Goal: Information Seeking & Learning: Check status

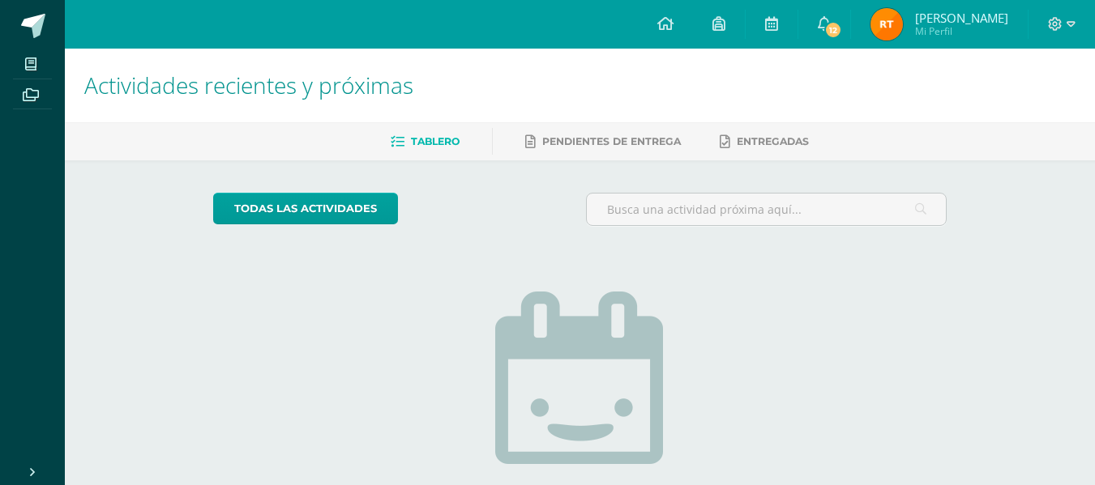
click at [890, 27] on img at bounding box center [886, 24] width 32 height 32
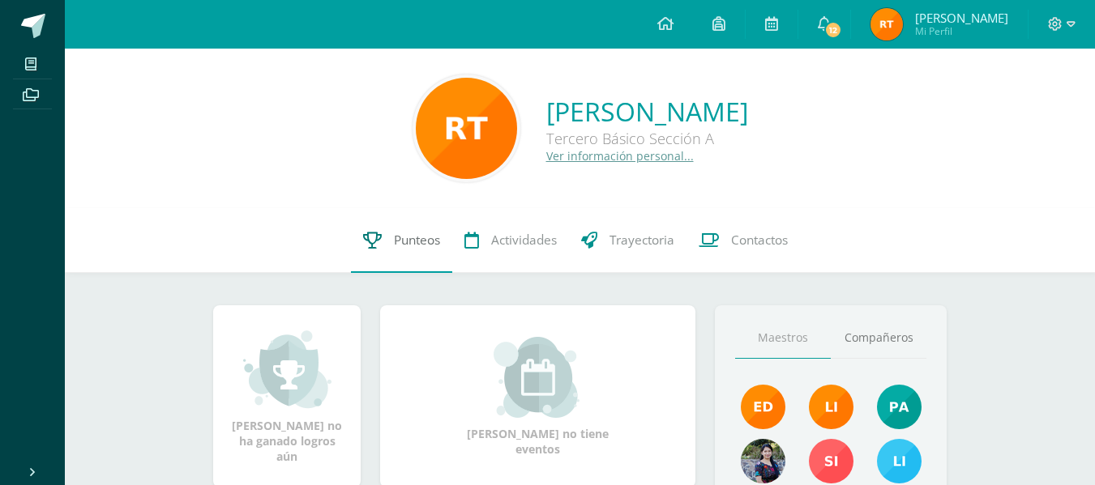
click at [404, 251] on link "Punteos" at bounding box center [401, 240] width 101 height 65
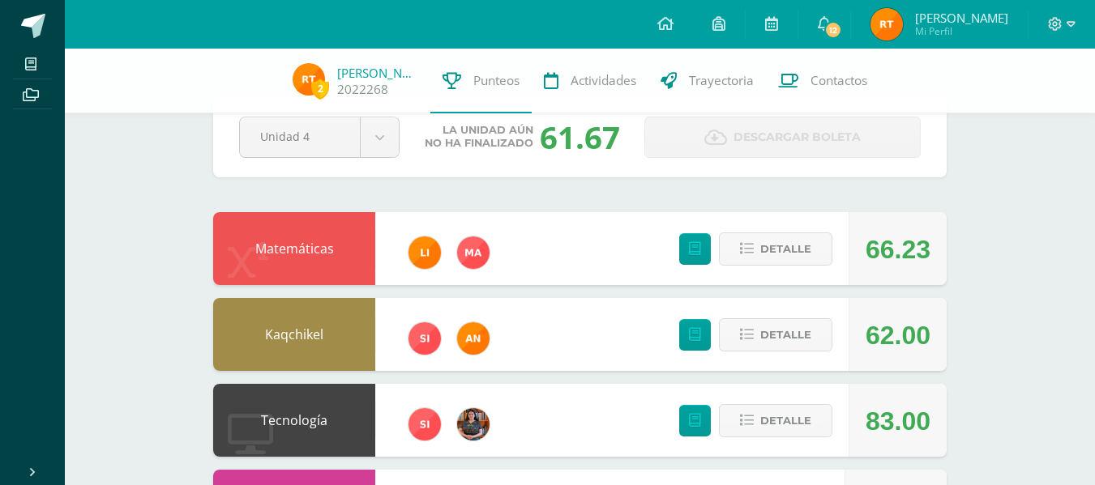
scroll to position [41, 0]
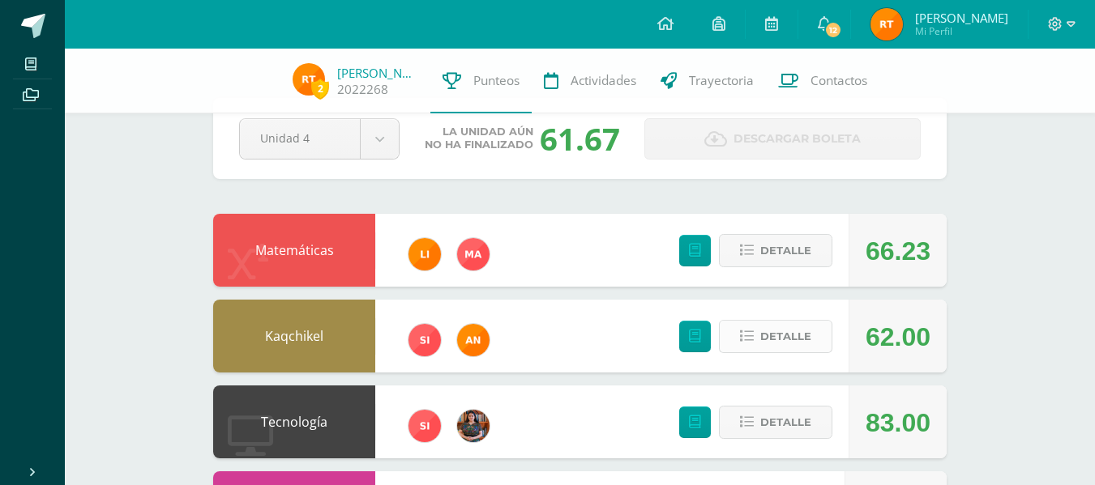
click at [793, 336] on span "Detalle" at bounding box center [785, 337] width 51 height 30
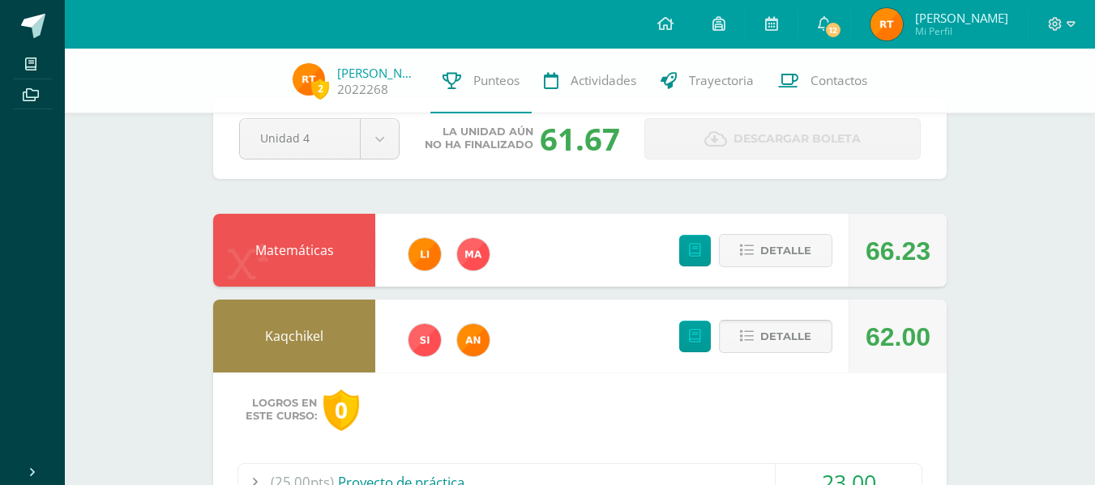
scroll to position [307, 0]
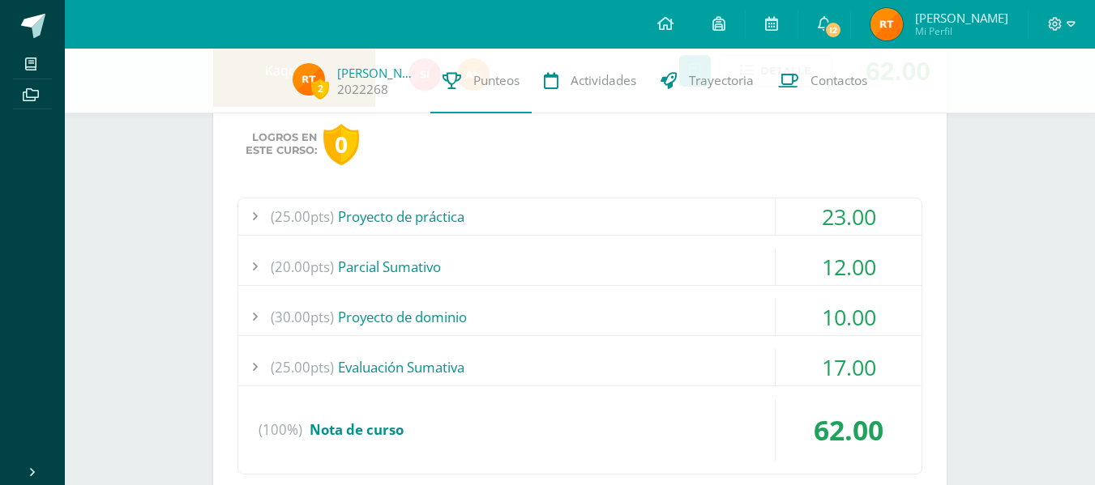
click at [540, 219] on div "(25.00pts) Proyecto de práctica" at bounding box center [579, 217] width 683 height 36
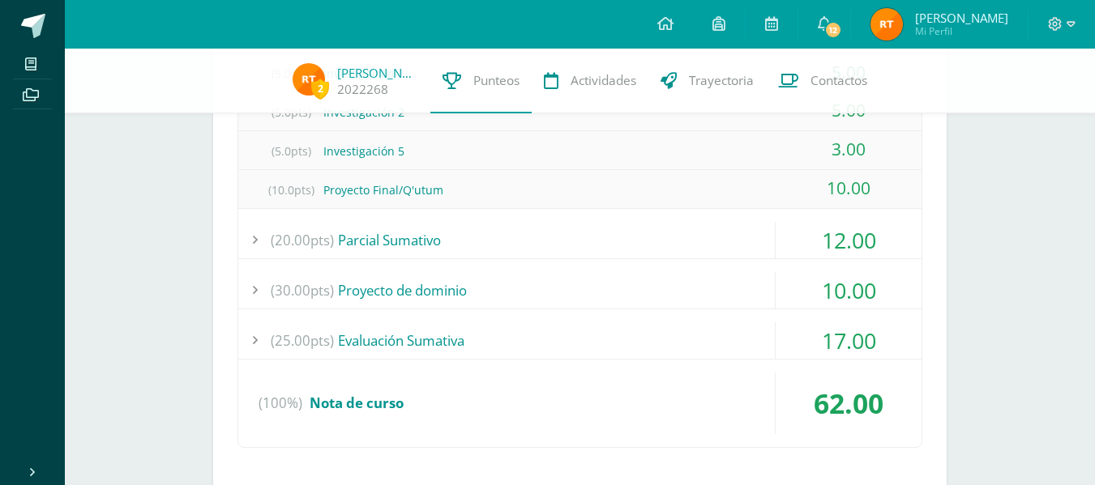
scroll to position [489, 0]
click at [431, 236] on div "(20.00pts) Parcial Sumativo" at bounding box center [579, 239] width 683 height 36
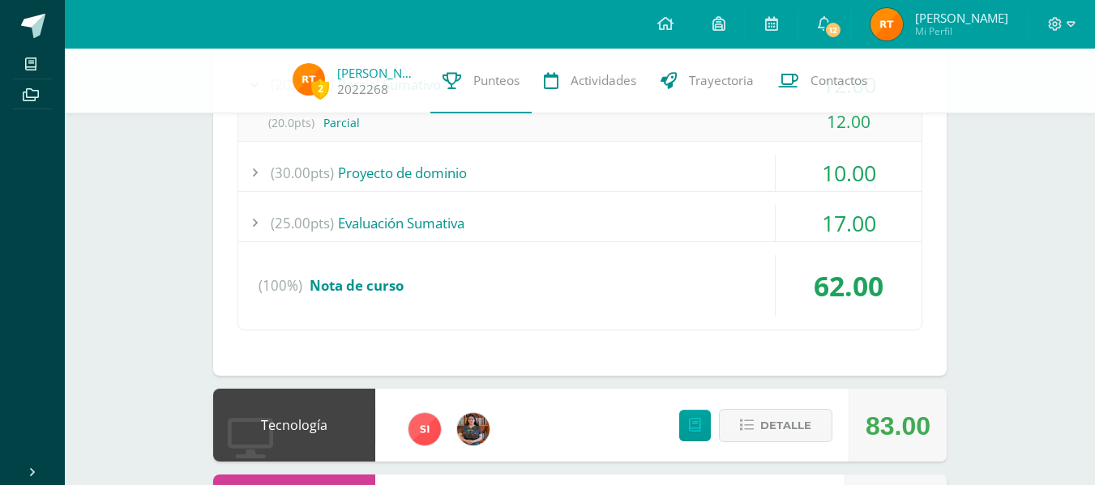
click at [442, 224] on div "(25.00pts) Evaluación Sumativa" at bounding box center [579, 223] width 683 height 36
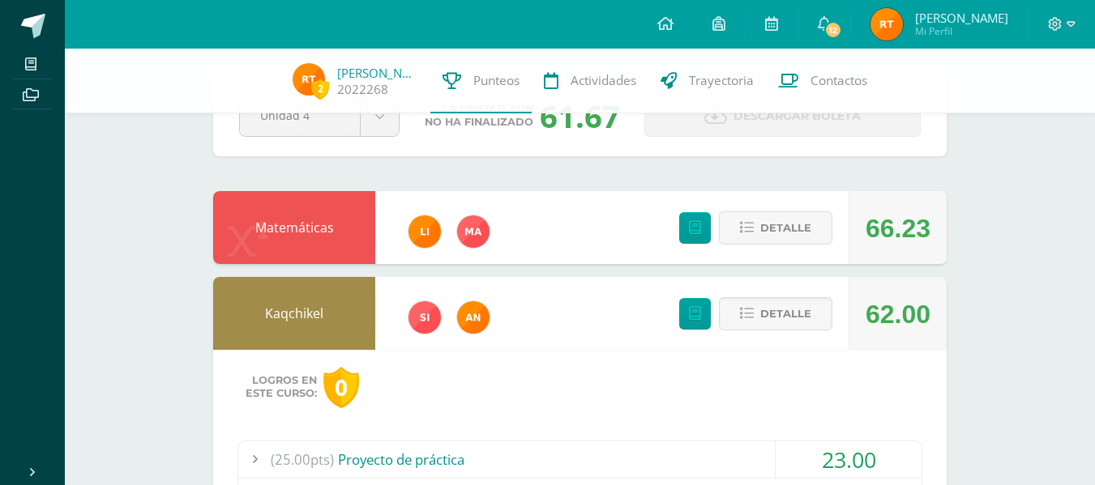
scroll to position [267, 0]
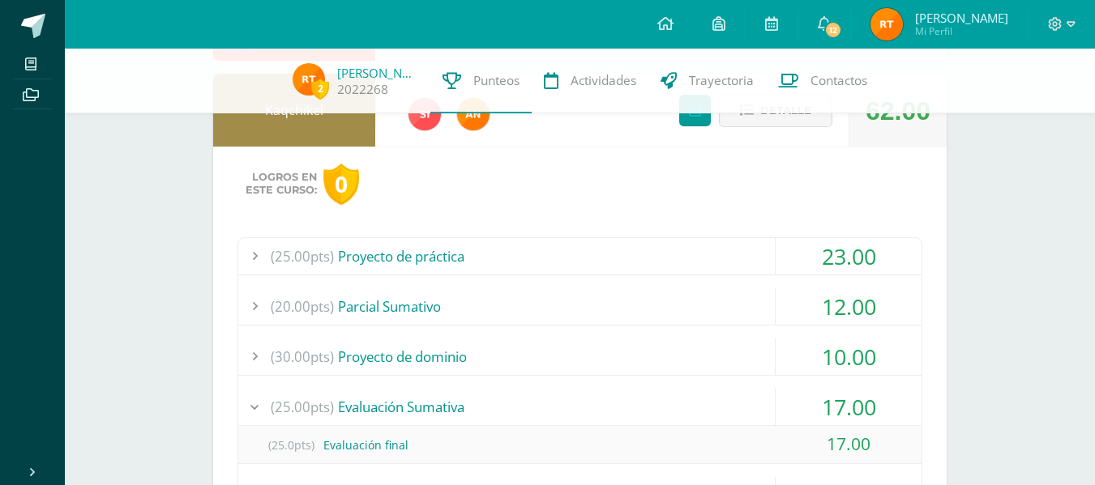
click at [415, 252] on div "(25.00pts) Proyecto de práctica" at bounding box center [579, 256] width 683 height 36
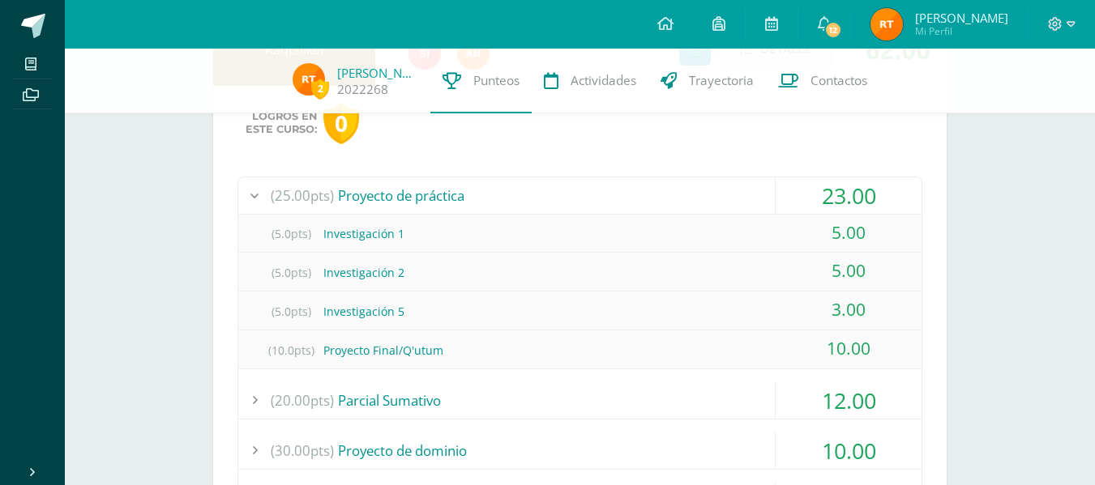
scroll to position [329, 0]
click at [408, 397] on div "(20.00pts) Parcial Sumativo" at bounding box center [579, 400] width 683 height 36
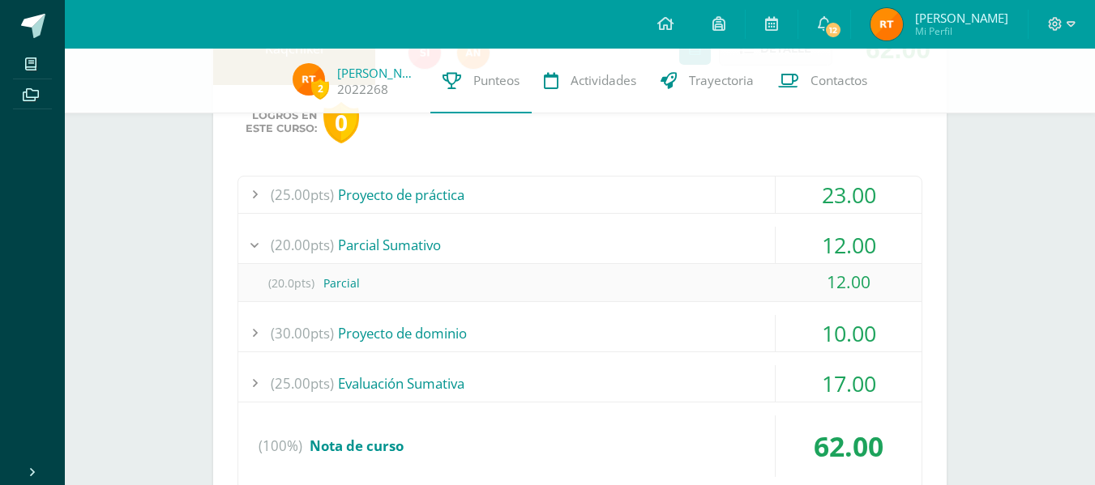
click at [405, 334] on div "(30.00pts) Proyecto de dominio" at bounding box center [579, 333] width 683 height 36
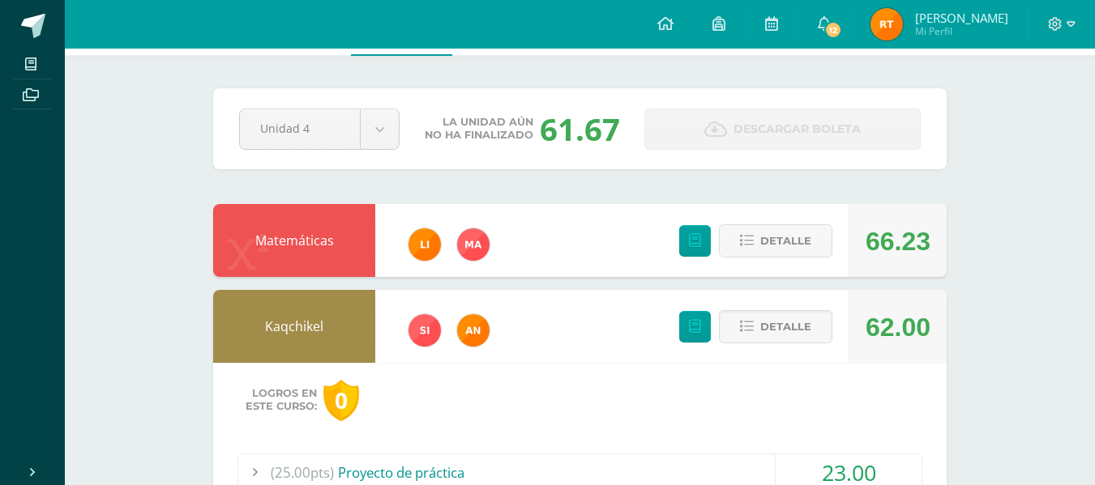
scroll to position [0, 0]
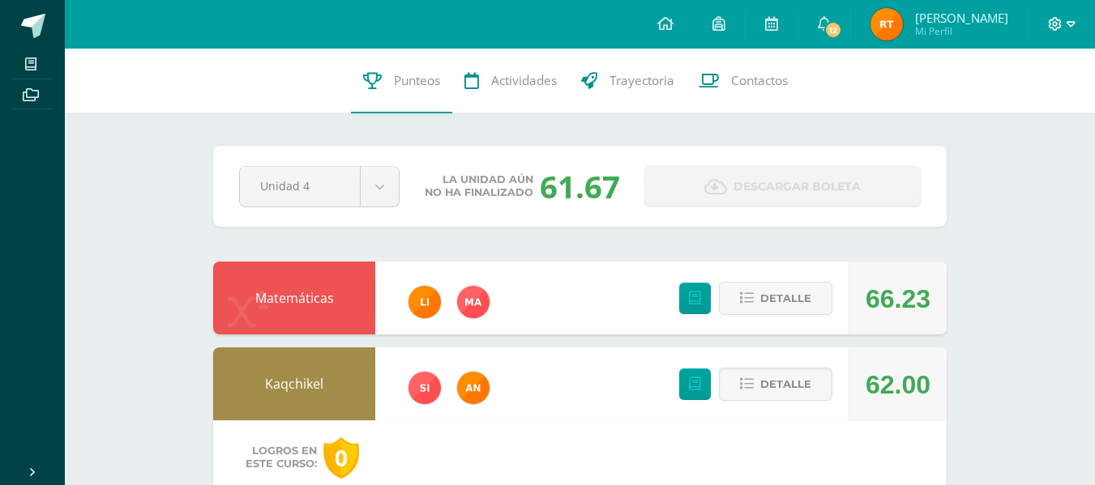
click at [1052, 16] on span at bounding box center [1062, 24] width 28 height 18
click at [1025, 110] on span "Cerrar sesión" at bounding box center [1019, 110] width 73 height 15
